Goal: Information Seeking & Learning: Check status

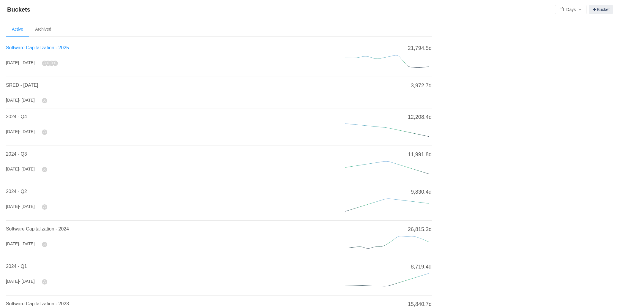
click at [65, 46] on span "Software Capitalization - 2025" at bounding box center [37, 47] width 63 height 5
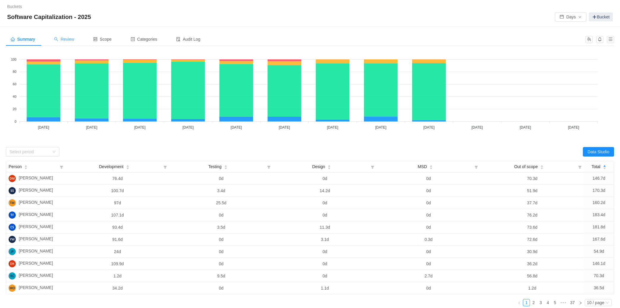
click at [64, 34] on div "Review" at bounding box center [64, 39] width 30 height 13
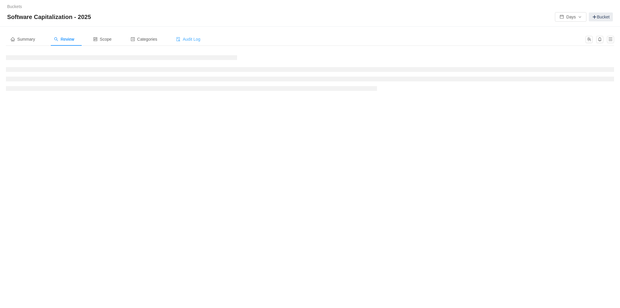
click at [195, 38] on span "Audit Log" at bounding box center [188, 39] width 24 height 5
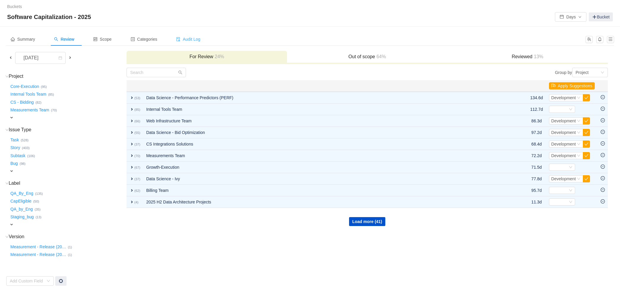
click at [195, 38] on span "Audit Log" at bounding box center [188, 39] width 24 height 5
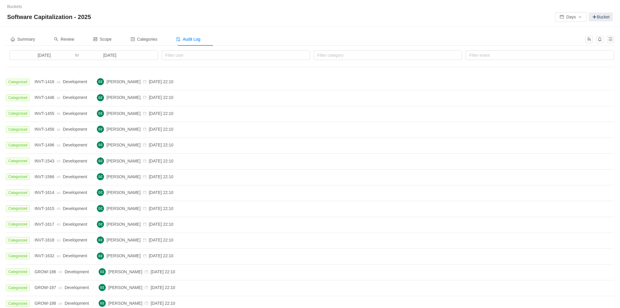
scroll to position [107, 0]
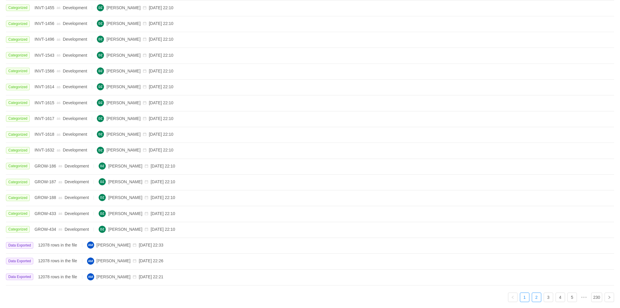
click at [538, 298] on link "2" at bounding box center [536, 297] width 9 height 9
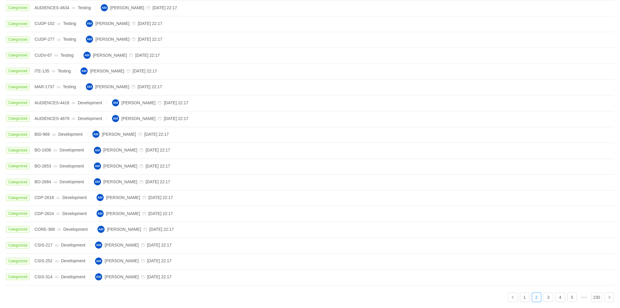
click at [54, 86] on span "MAR-1737" at bounding box center [44, 86] width 20 height 5
drag, startPoint x: 36, startPoint y: 85, endPoint x: 57, endPoint y: 84, distance: 20.8
click at [54, 84] on span "MAR-1737" at bounding box center [44, 86] width 20 height 5
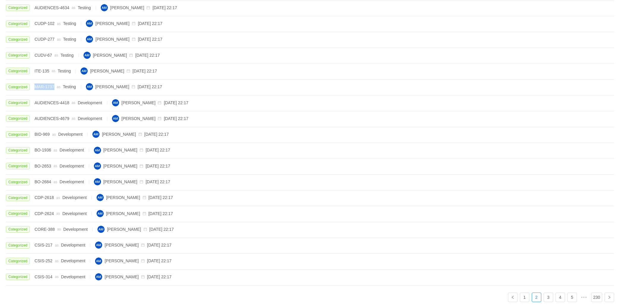
copy span "MAR-1737"
click at [548, 302] on li "3" at bounding box center [549, 298] width 10 height 10
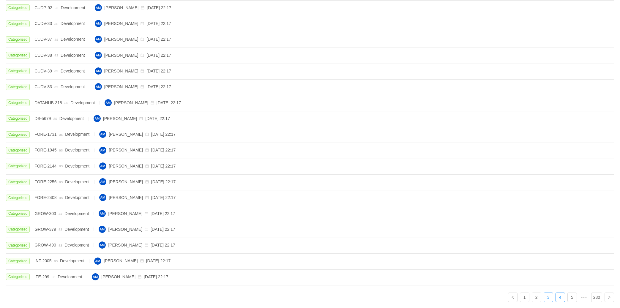
click at [561, 298] on link "4" at bounding box center [560, 297] width 9 height 9
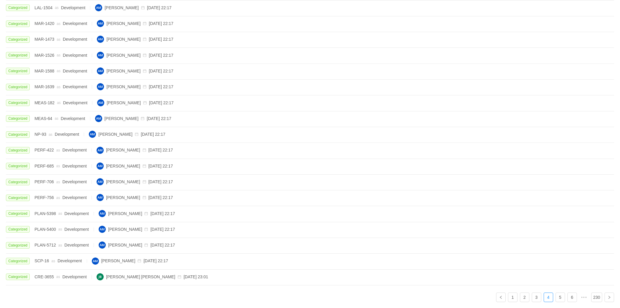
drag, startPoint x: 35, startPoint y: 53, endPoint x: 59, endPoint y: 53, distance: 24.4
click at [59, 53] on div "Categorized MAR-1526 as Development [PERSON_NAME] [DATE] 22:17" at bounding box center [90, 54] width 168 height 7
copy div "MAR-1526"
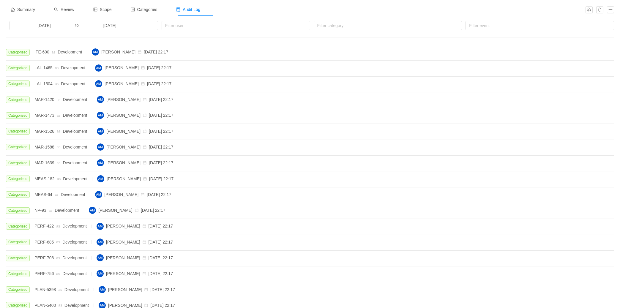
scroll to position [0, 0]
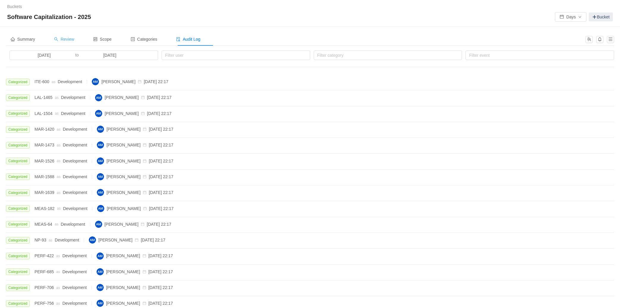
click at [62, 36] on div "Review" at bounding box center [64, 39] width 30 height 13
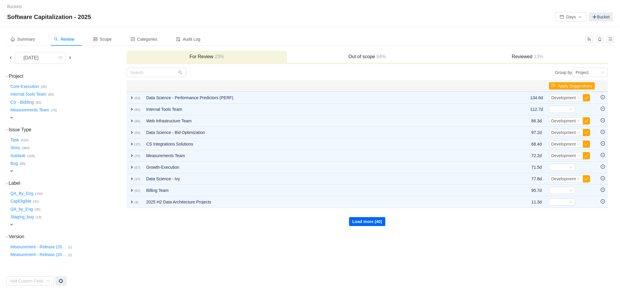
click at [376, 221] on button "Load more (40)" at bounding box center [367, 221] width 36 height 9
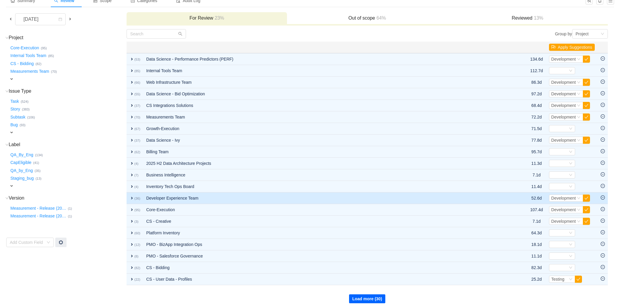
scroll to position [40, 0]
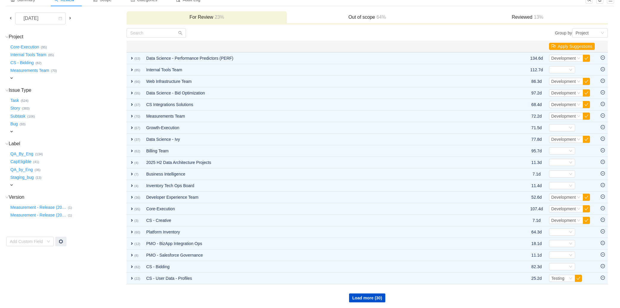
click at [11, 17] on span at bounding box center [10, 18] width 5 height 5
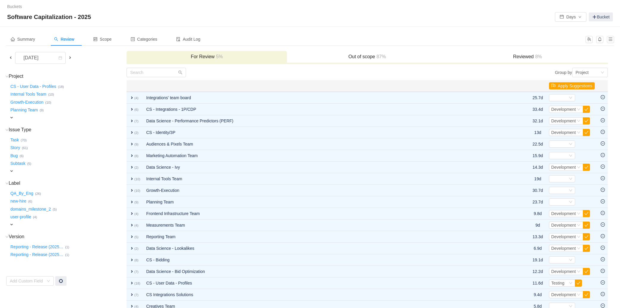
click at [13, 116] on span "expand" at bounding box center [11, 117] width 5 height 5
click at [12, 57] on span at bounding box center [10, 57] width 5 height 5
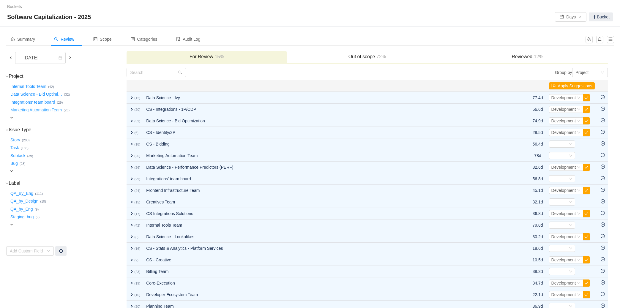
click at [43, 110] on button "Marketing Automation Team …" at bounding box center [36, 110] width 54 height 10
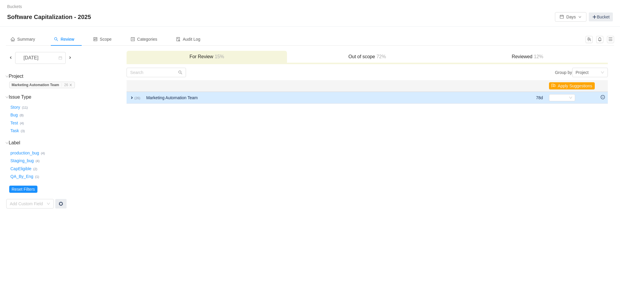
click at [137, 96] on small "(26)" at bounding box center [137, 98] width 6 height 4
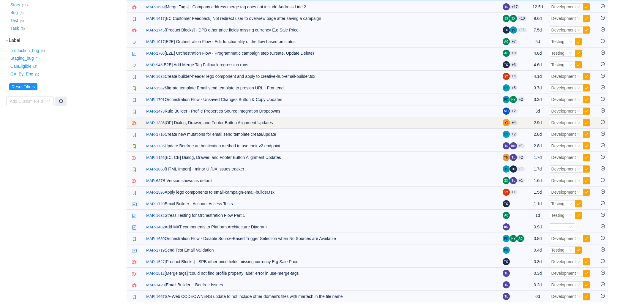
scroll to position [103, 0]
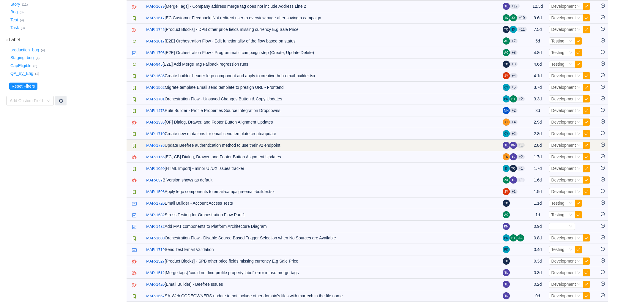
click at [159, 146] on link "MAR-1736" at bounding box center [155, 146] width 18 height 6
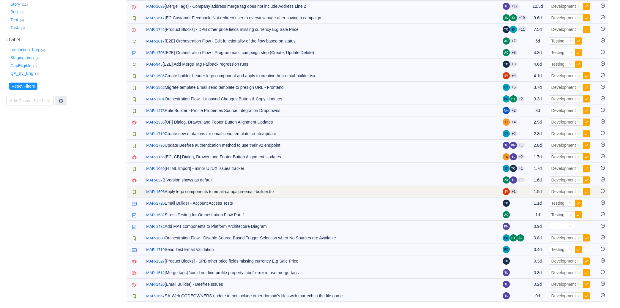
scroll to position [0, 0]
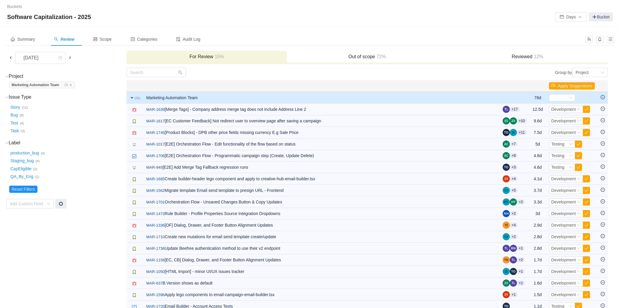
click at [70, 57] on span at bounding box center [70, 57] width 5 height 5
